Goal: Information Seeking & Learning: Learn about a topic

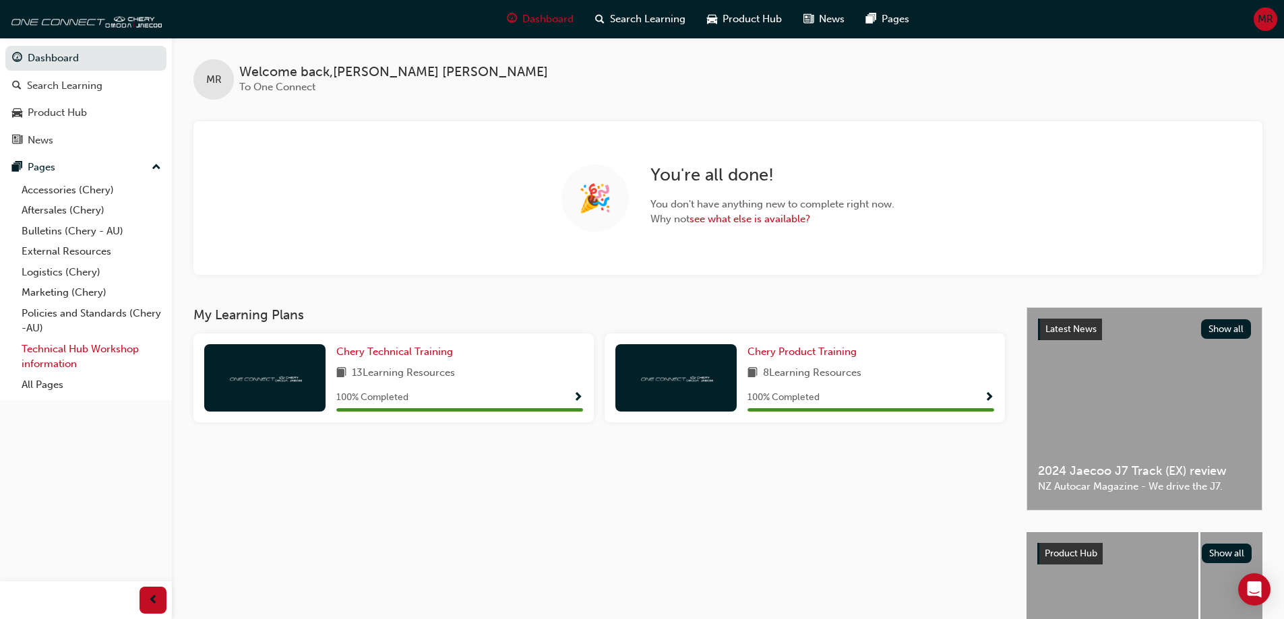
click at [62, 339] on link "Technical Hub Workshop information" at bounding box center [91, 357] width 150 height 36
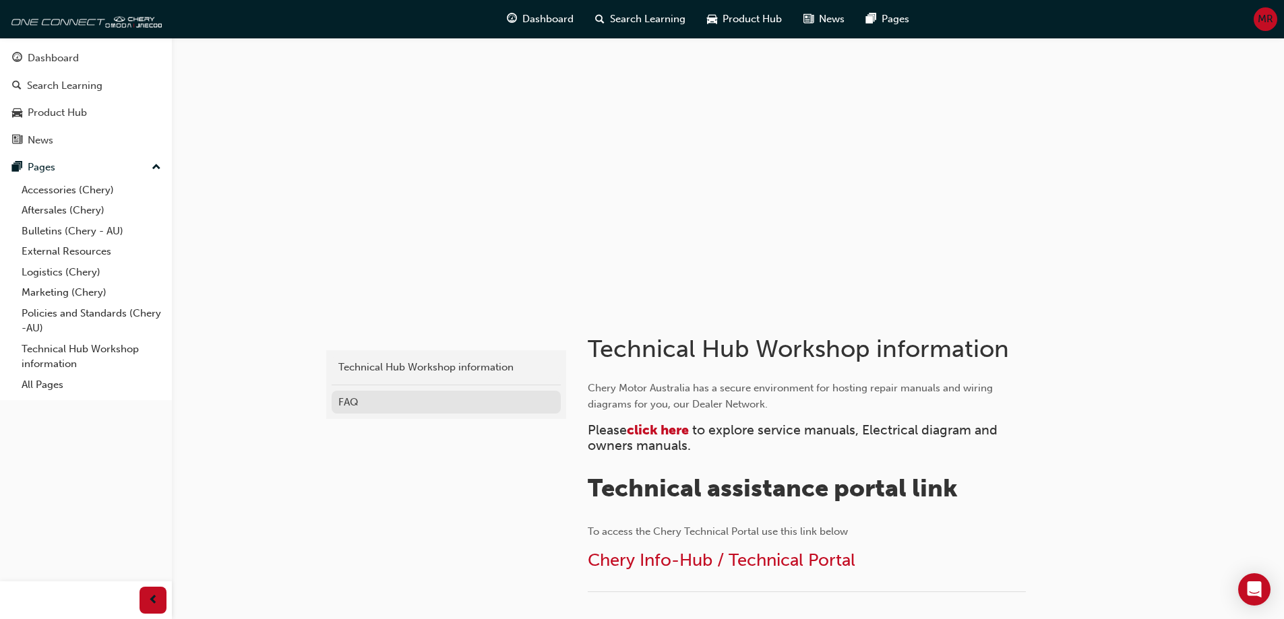
click at [348, 404] on div "FAQ" at bounding box center [446, 402] width 216 height 15
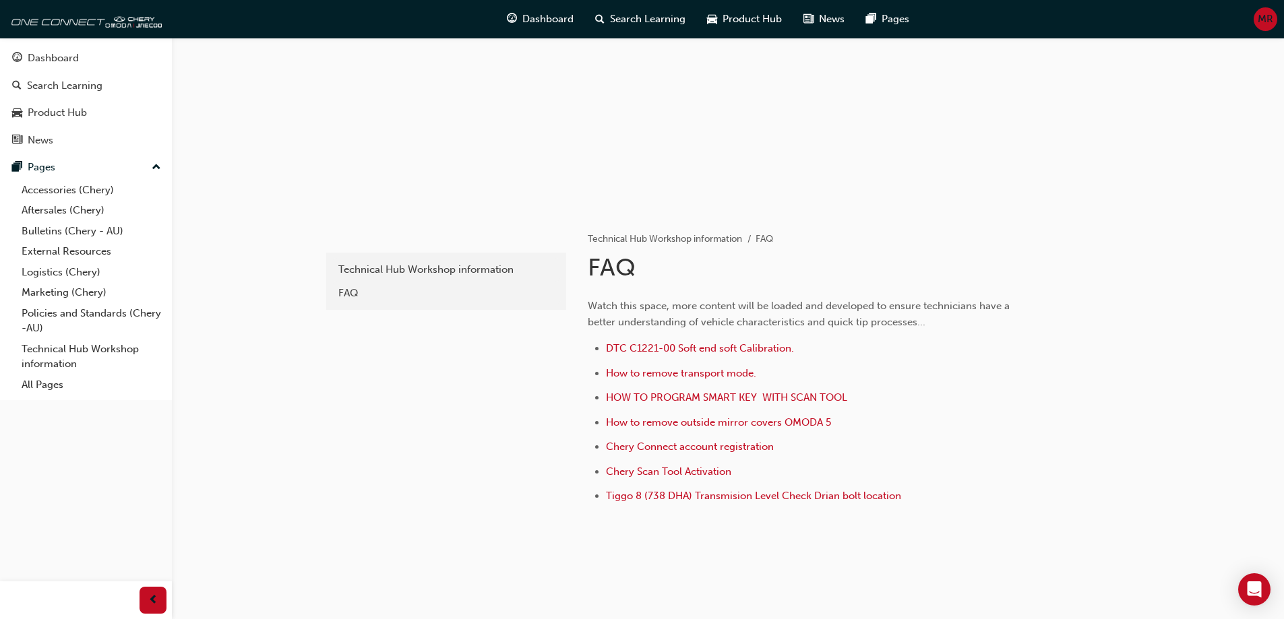
scroll to position [116, 0]
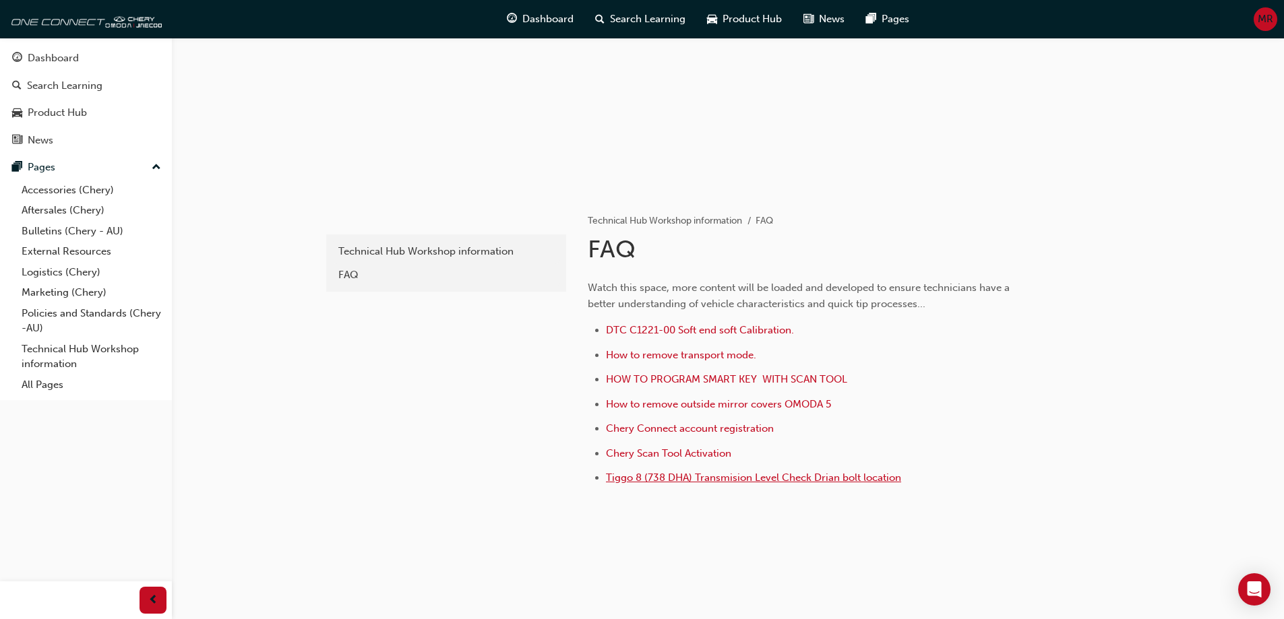
click at [795, 478] on span "Tiggo 8 (738 DHA) Transmision Level Check Drian bolt location" at bounding box center [753, 478] width 295 height 12
